Goal: Task Accomplishment & Management: Use online tool/utility

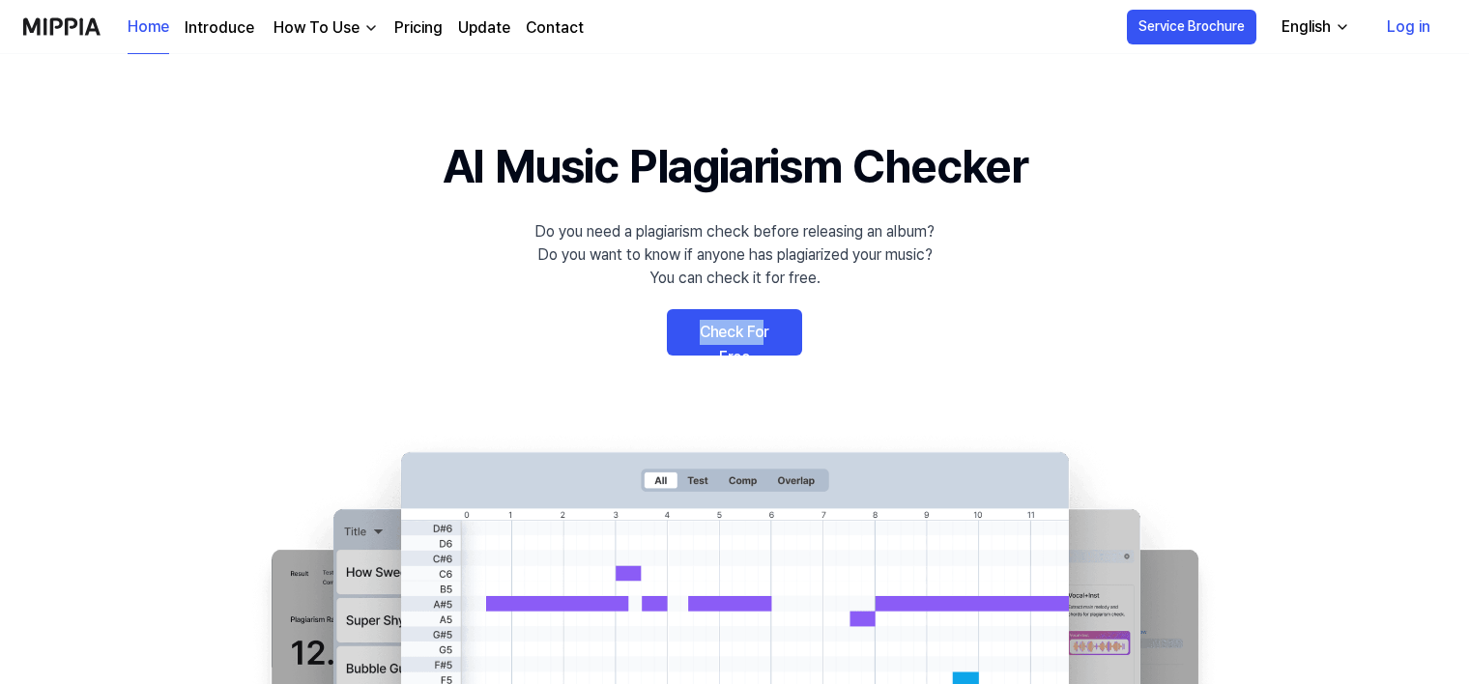
drag, startPoint x: 647, startPoint y: 336, endPoint x: 746, endPoint y: 331, distance: 98.7
click at [746, 331] on 배너 "AI Music Plagiarism Checker Do you need a plagiarism check before releasing an …" at bounding box center [734, 484] width 1391 height 707
click at [746, 331] on link "Check For Free" at bounding box center [734, 332] width 135 height 46
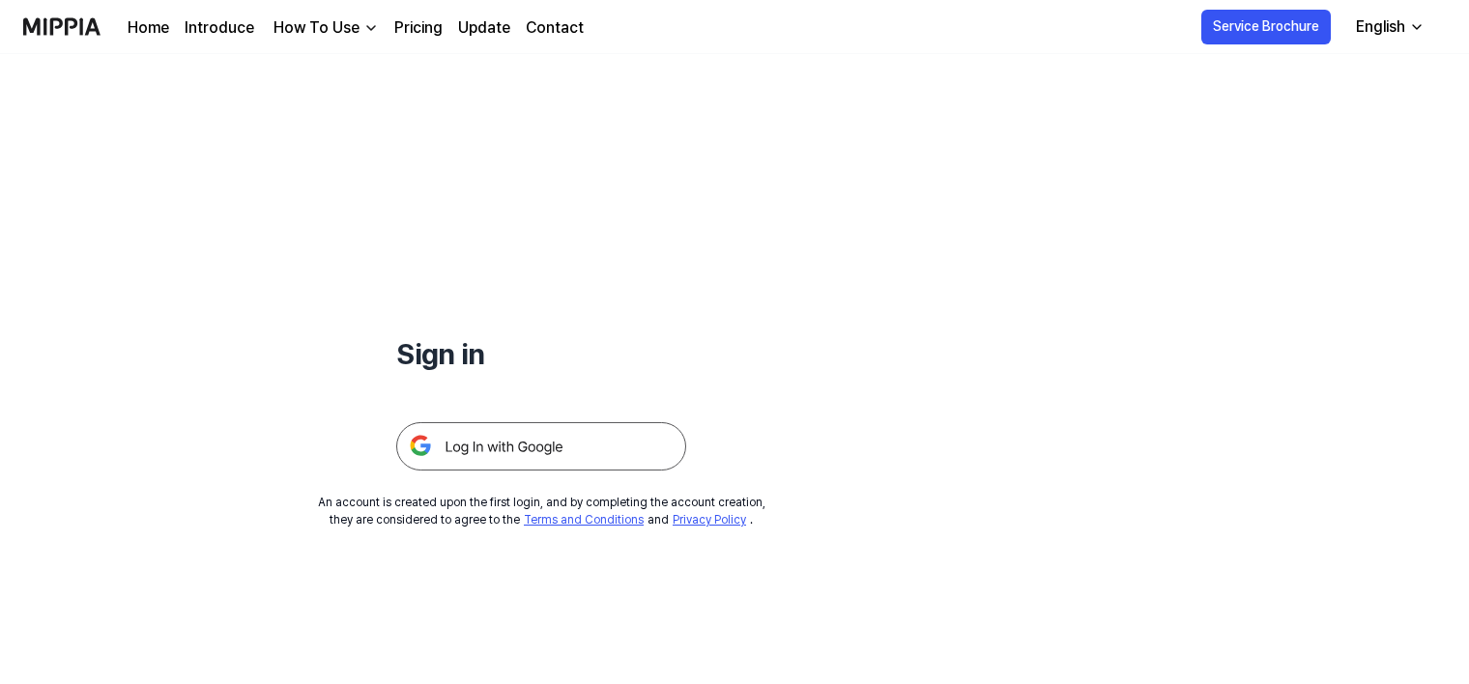
click at [592, 474] on div "Sign in An account is created upon the first login, and by completing the accou…" at bounding box center [541, 291] width 1082 height 474
click at [616, 455] on img at bounding box center [541, 446] width 290 height 48
click at [74, 38] on img at bounding box center [61, 26] width 77 height 53
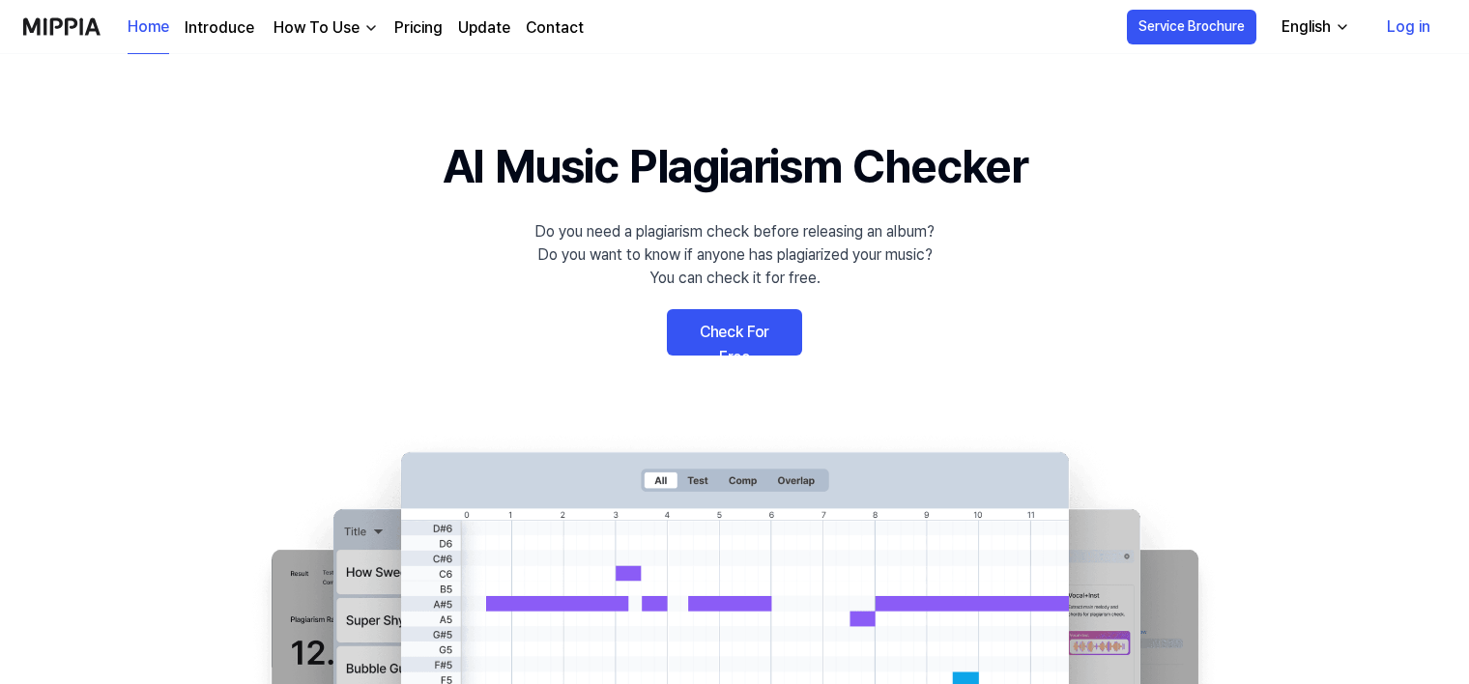
click at [1418, 26] on link "Log in" at bounding box center [1408, 27] width 74 height 54
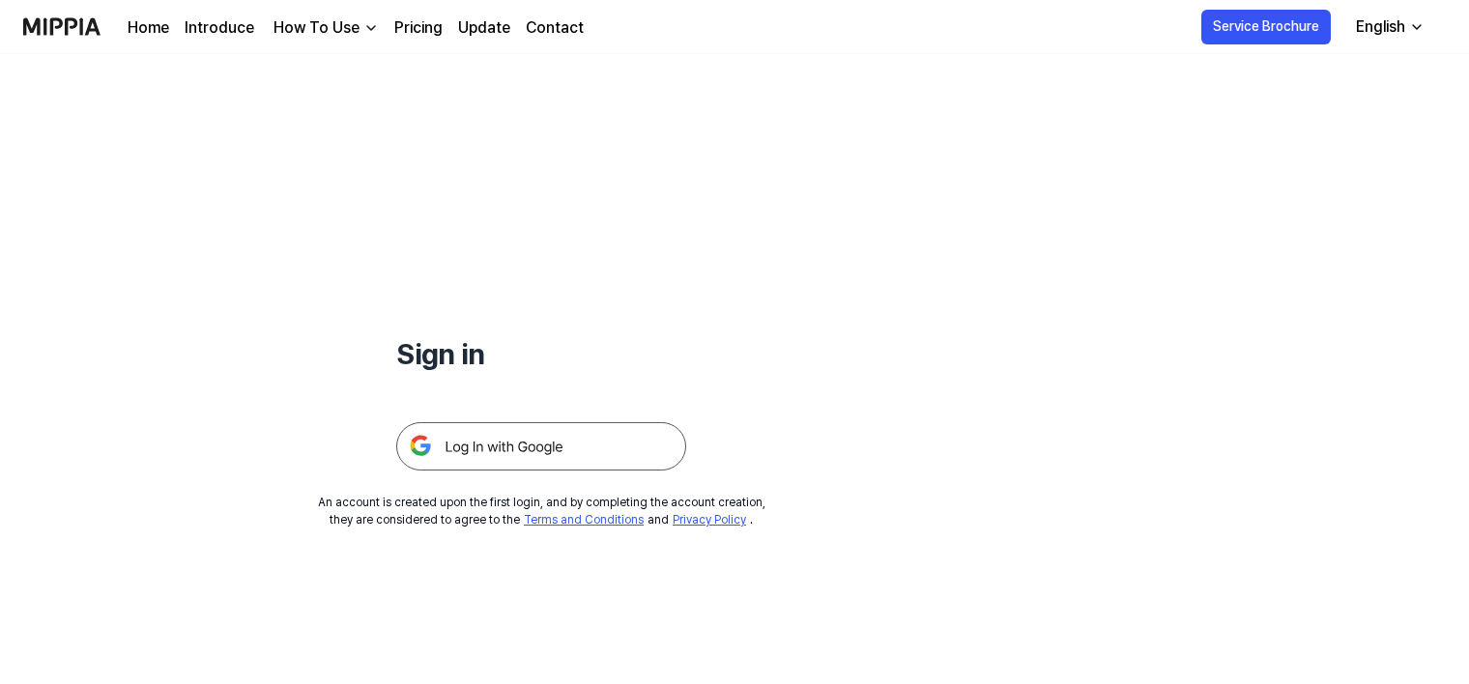
click at [528, 425] on img at bounding box center [541, 446] width 290 height 48
click at [919, 271] on div "Sign in An account is created upon the first login, and by completing the accou…" at bounding box center [541, 291] width 1082 height 474
click at [603, 164] on div "Sign in" at bounding box center [541, 262] width 290 height 416
